Goal: Obtain resource: Obtain resource

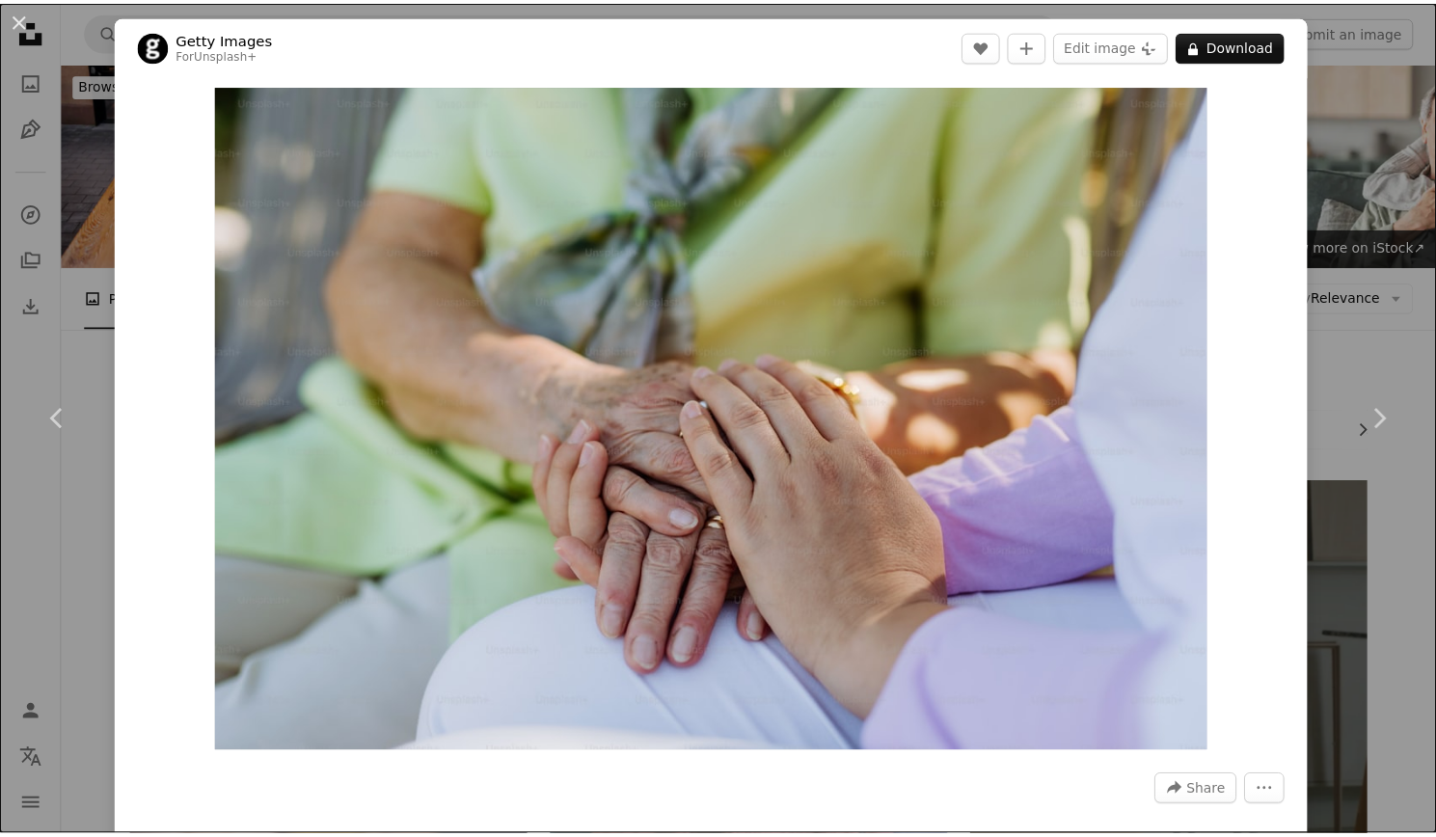
scroll to position [2797, 0]
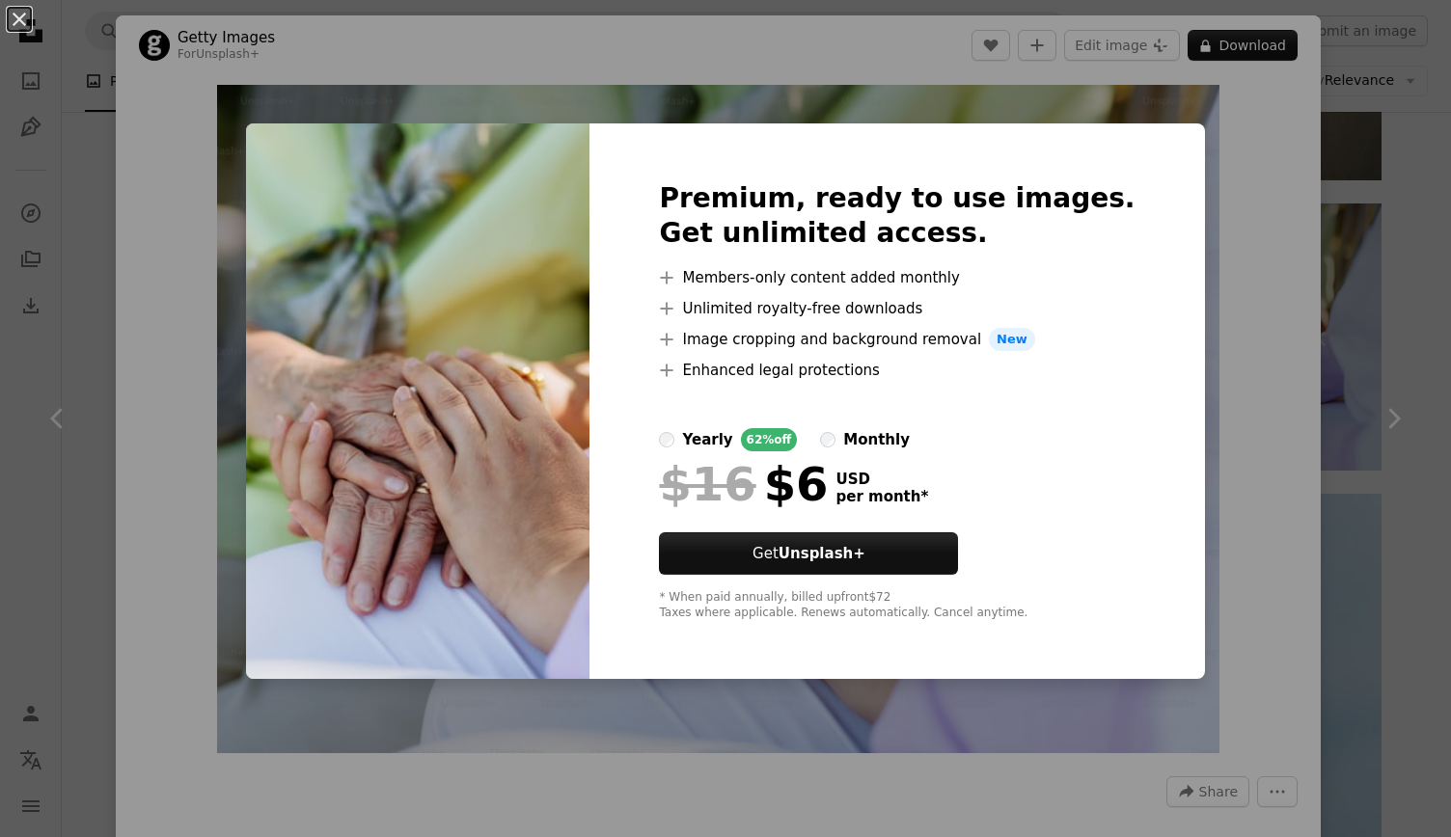
click at [1235, 319] on div "An X shape Premium, ready to use images. Get unlimited access. A plus sign Memb…" at bounding box center [725, 418] width 1451 height 837
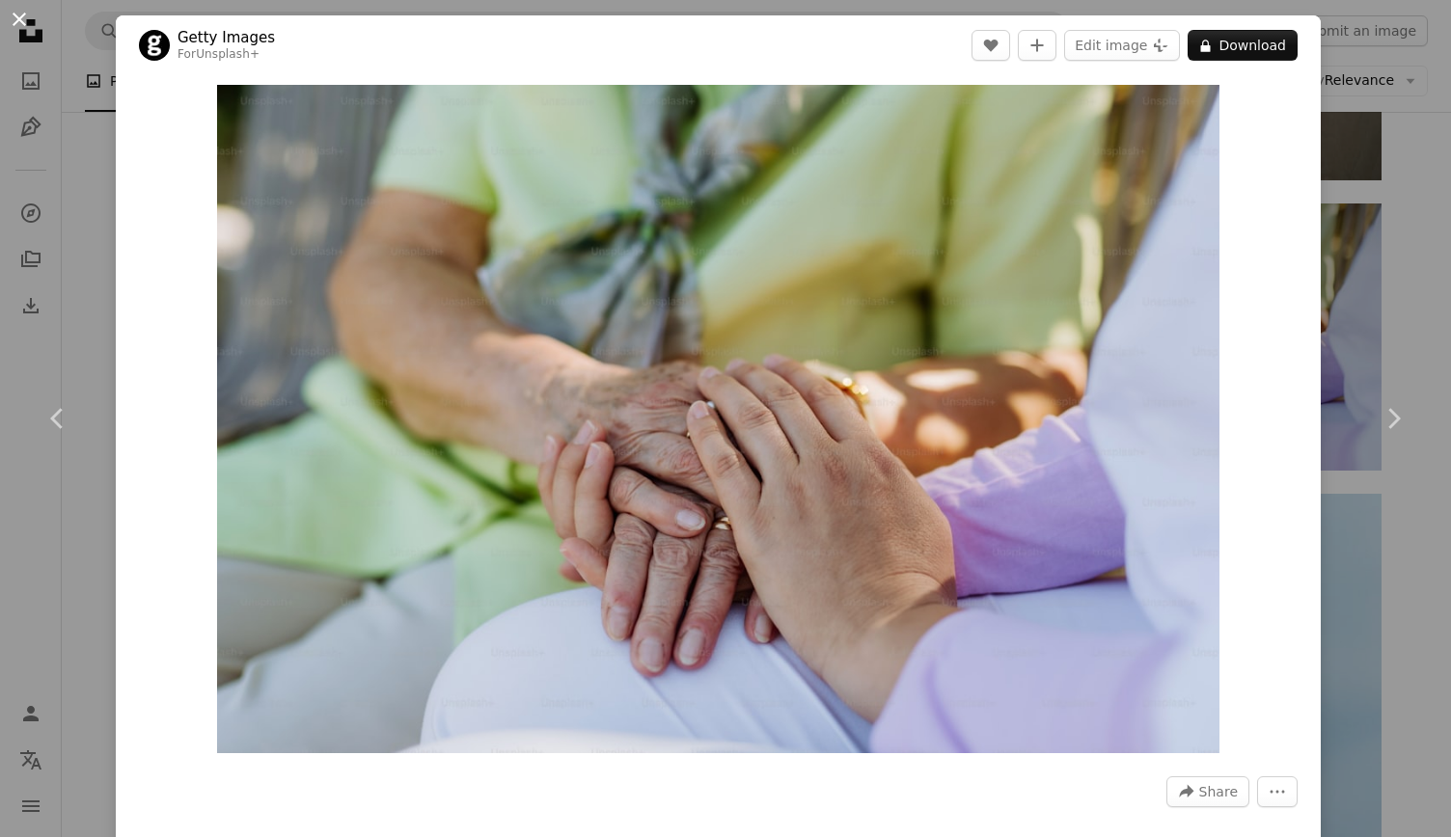
click at [16, 17] on button "An X shape" at bounding box center [19, 19] width 23 height 23
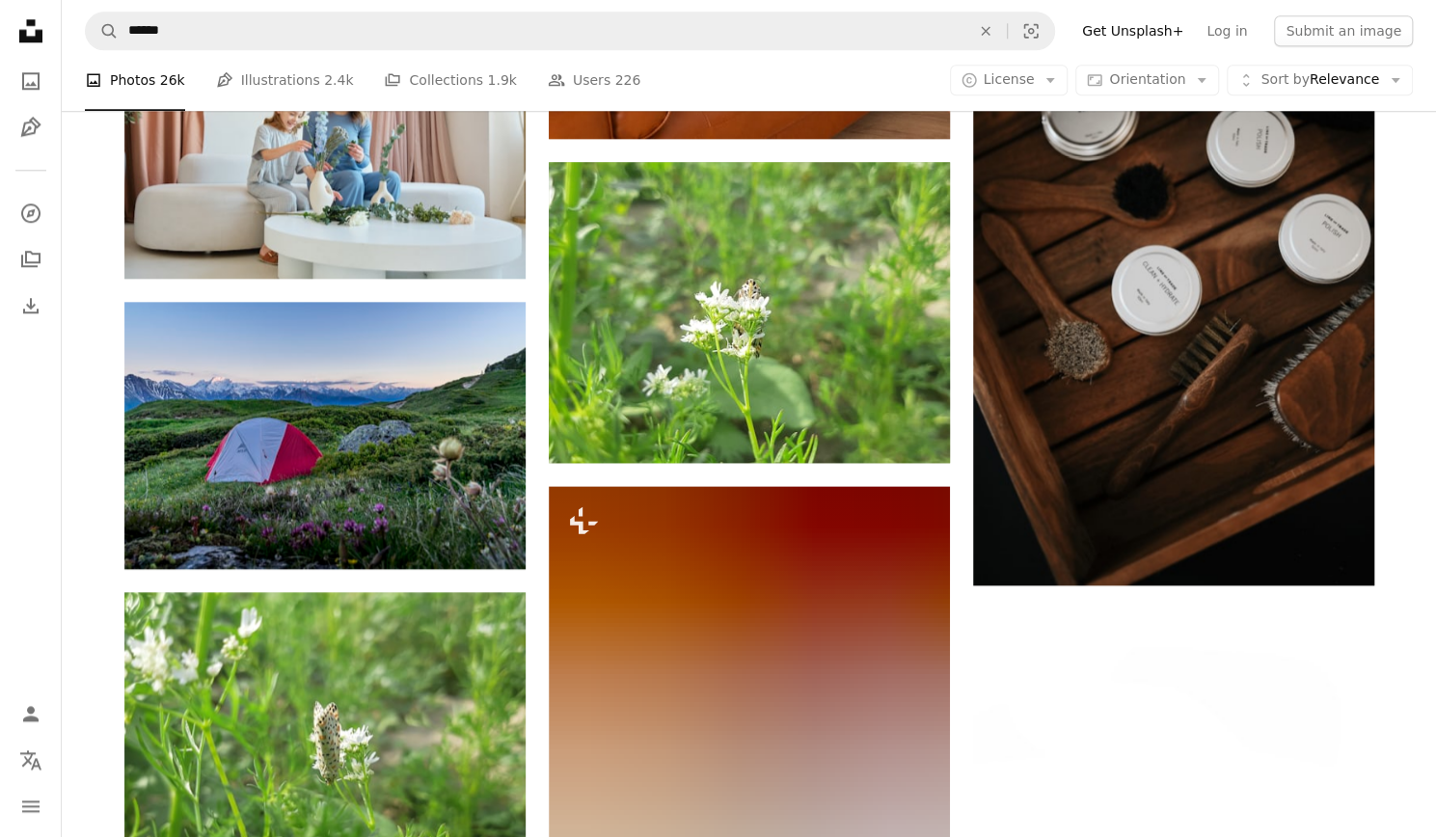
scroll to position [14372, 0]
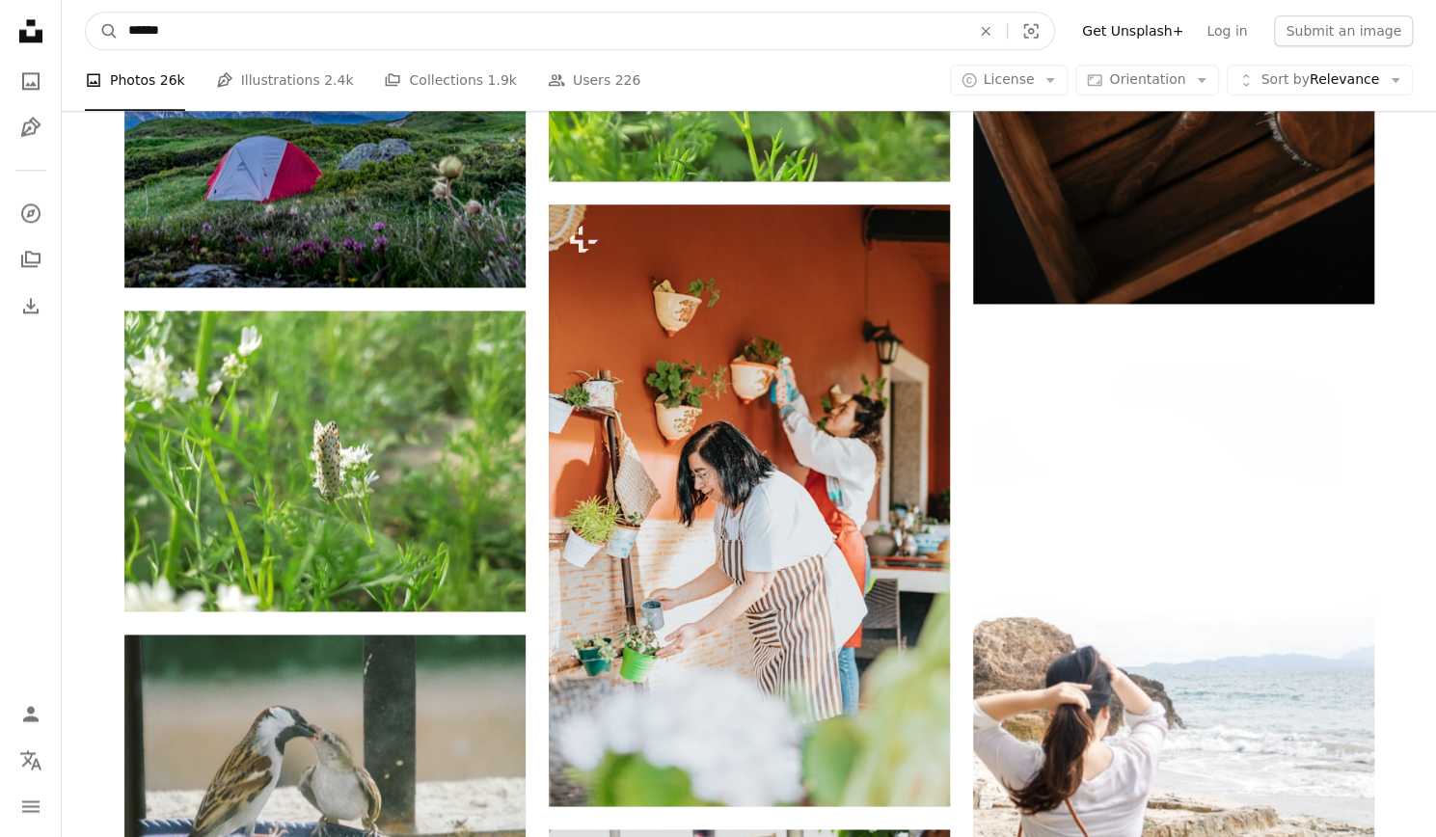
drag, startPoint x: 111, startPoint y: 40, endPoint x: 0, endPoint y: 38, distance: 110.9
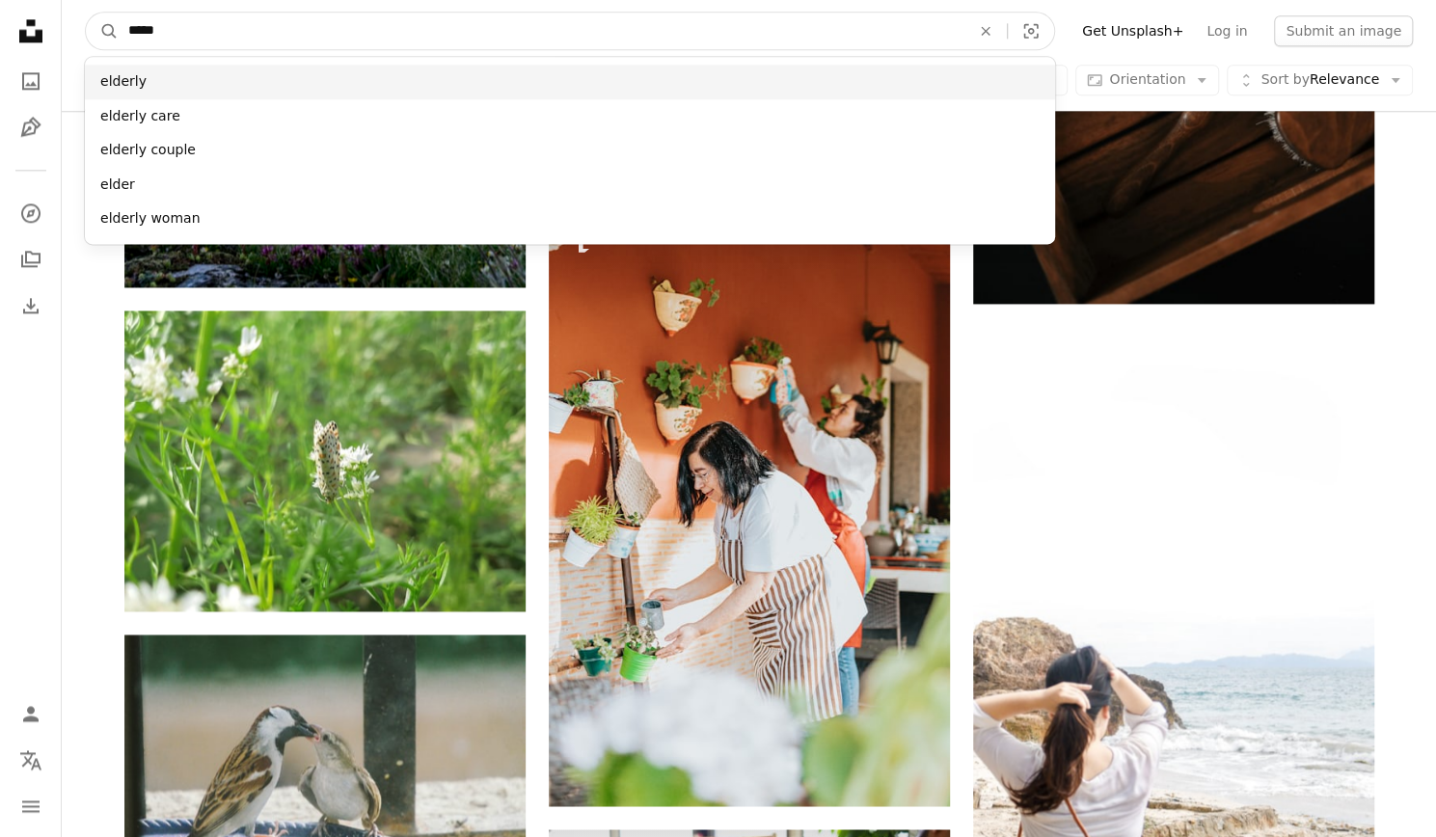
type input "*****"
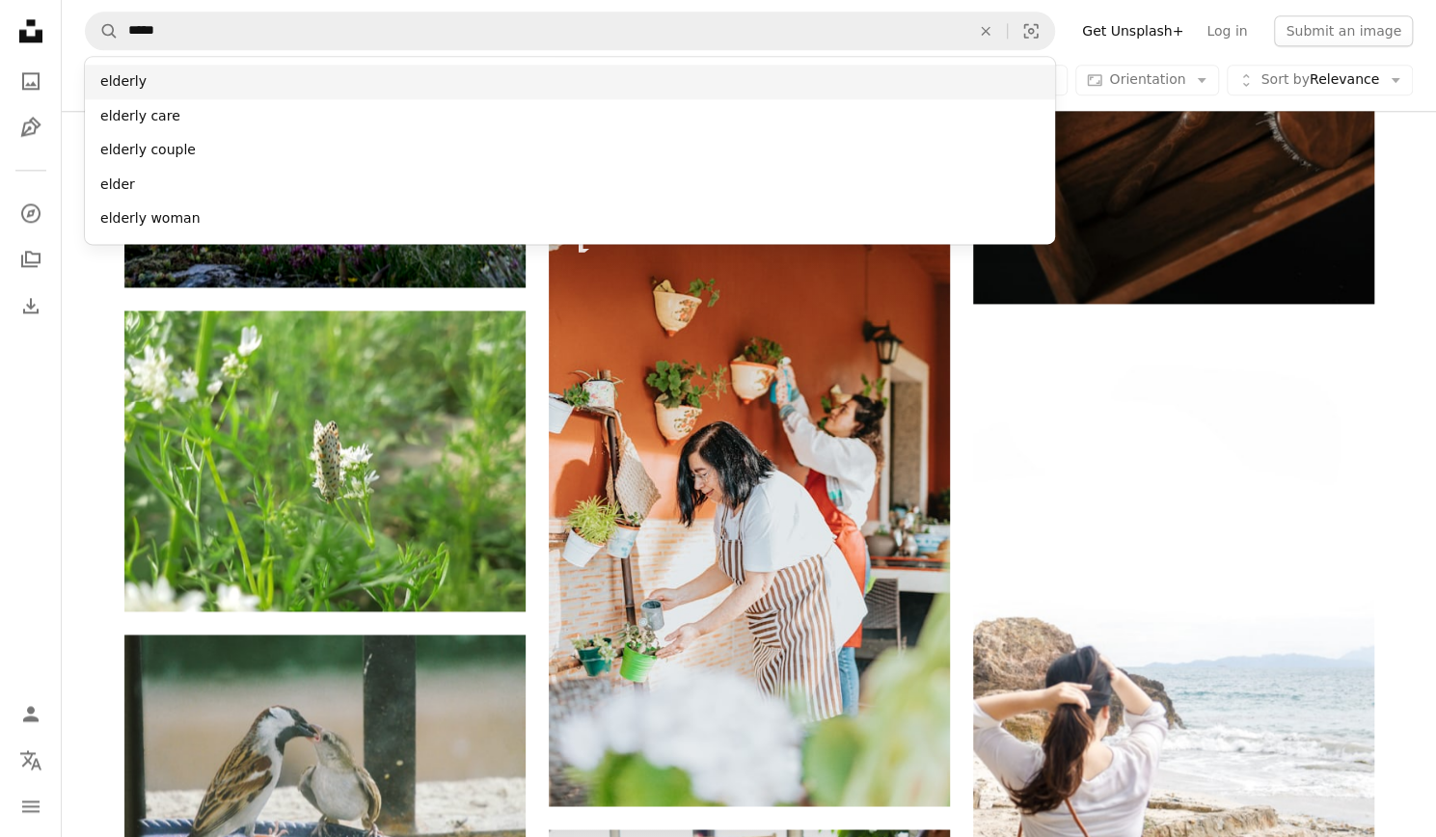
click at [112, 80] on div "elderly" at bounding box center [570, 82] width 970 height 35
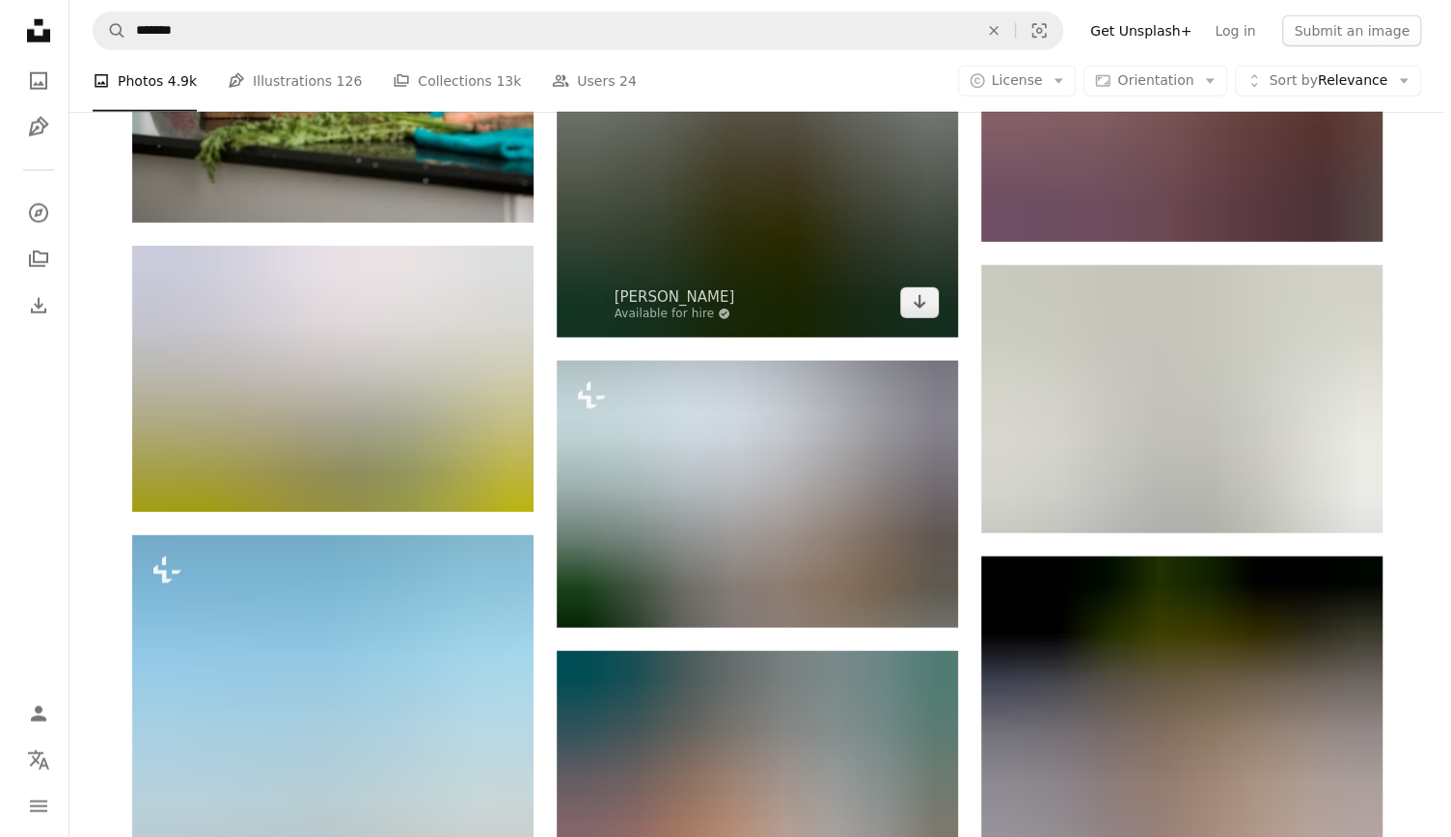
scroll to position [11768, 0]
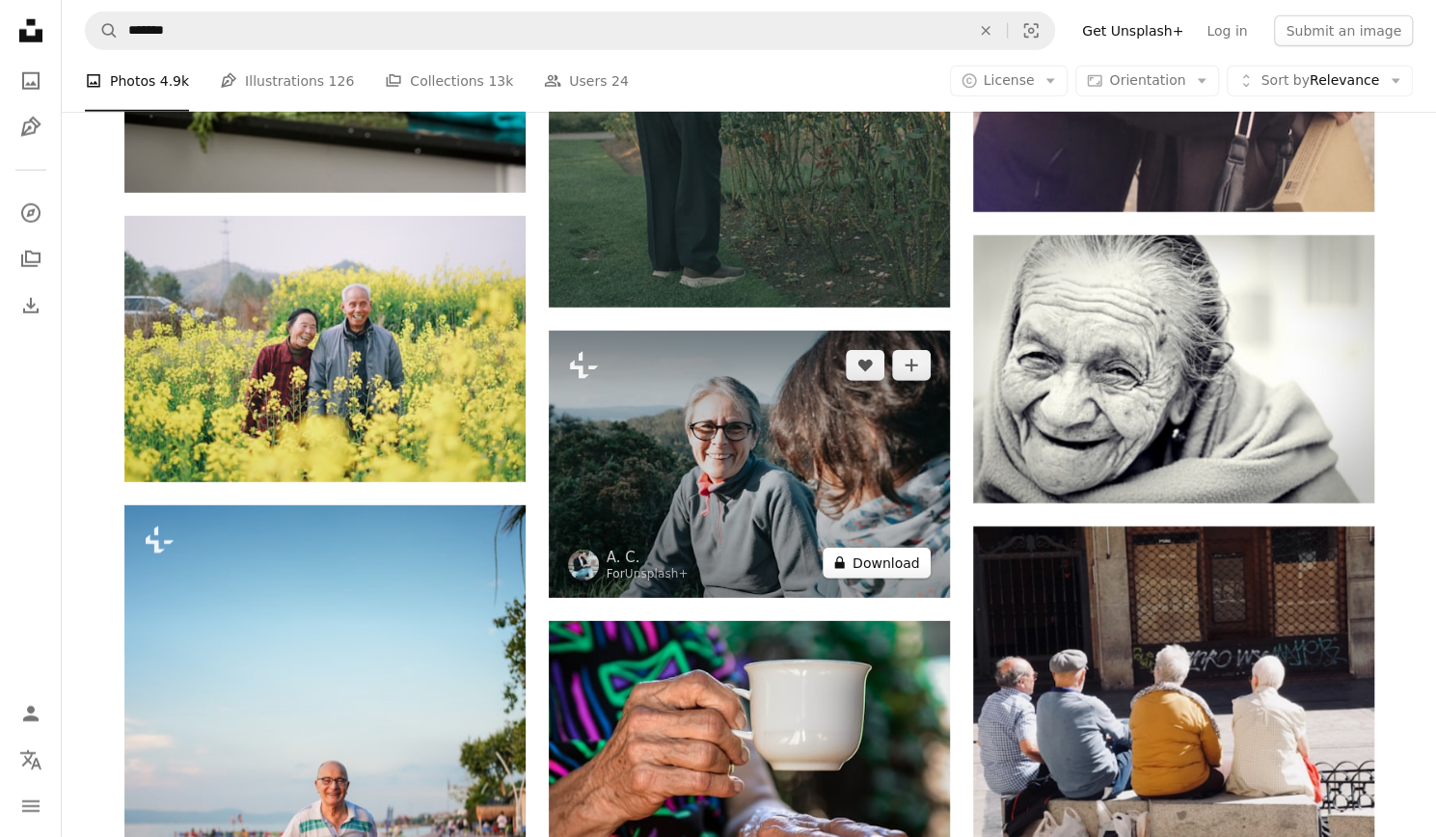
click at [878, 560] on button "A lock Download" at bounding box center [877, 563] width 108 height 31
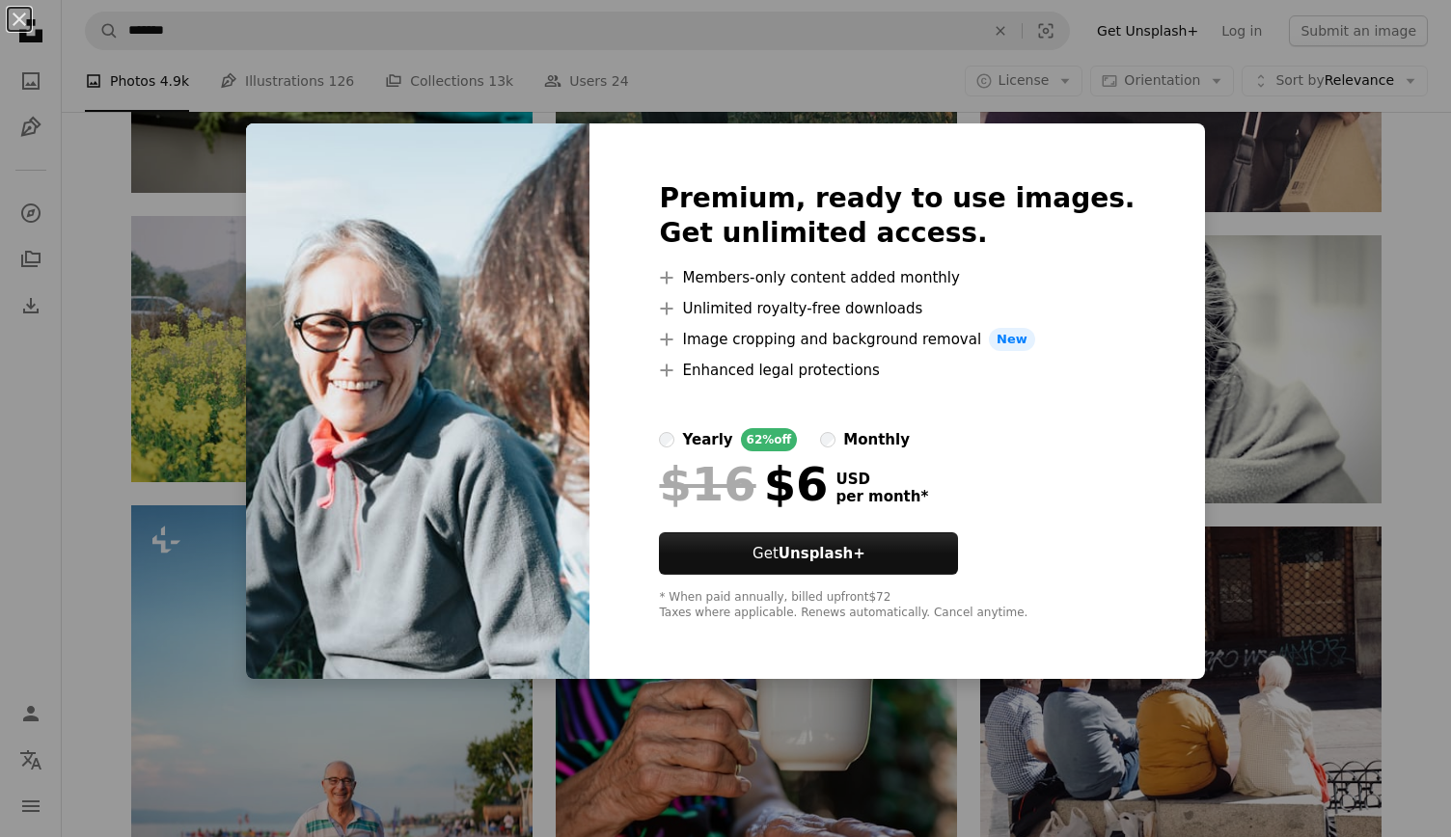
click at [1403, 360] on div "An X shape Premium, ready to use images. Get unlimited access. A plus sign Memb…" at bounding box center [725, 418] width 1451 height 837
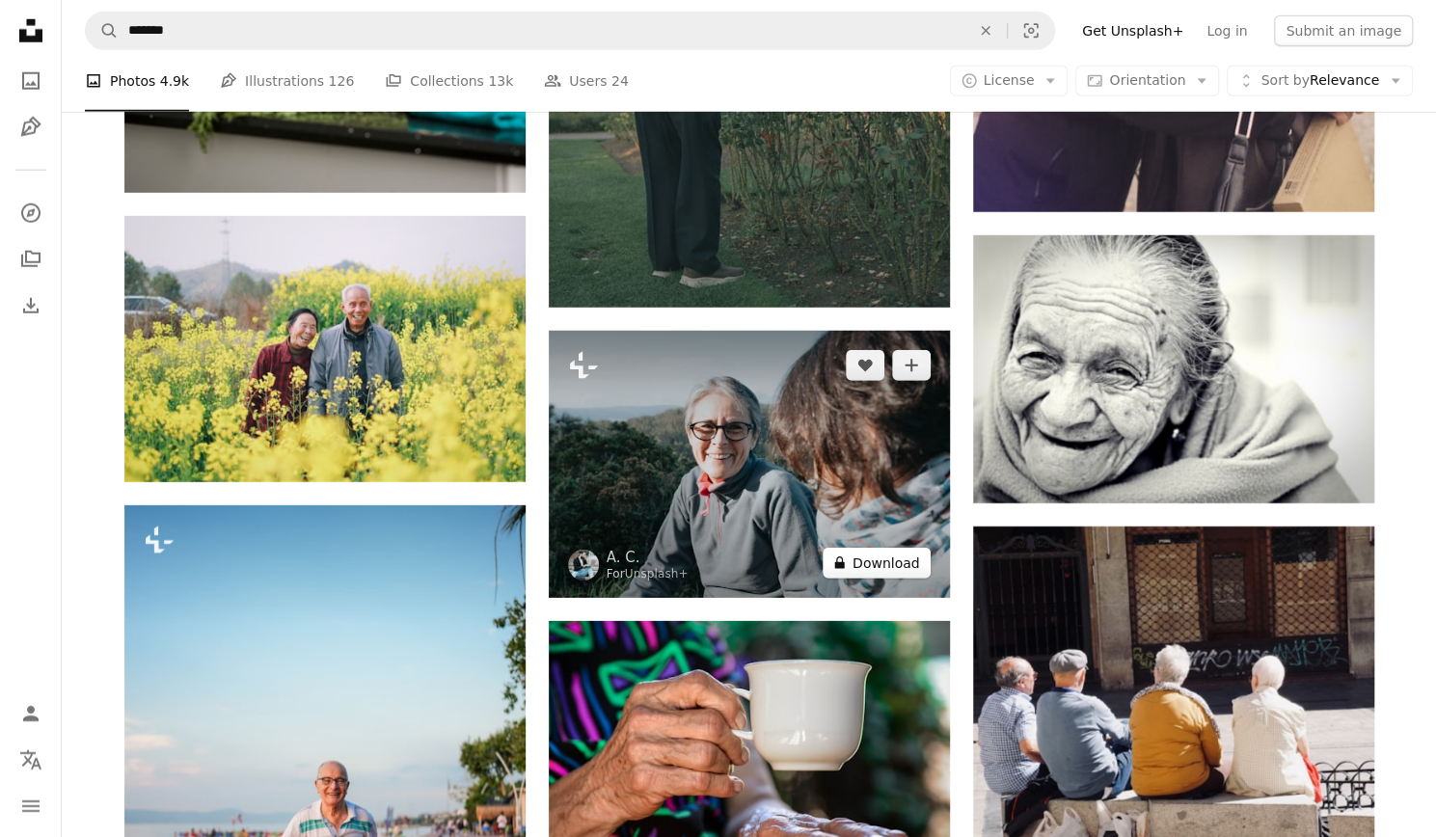
click at [878, 570] on button "A lock Download" at bounding box center [877, 563] width 108 height 31
